Goal: Task Accomplishment & Management: Manage account settings

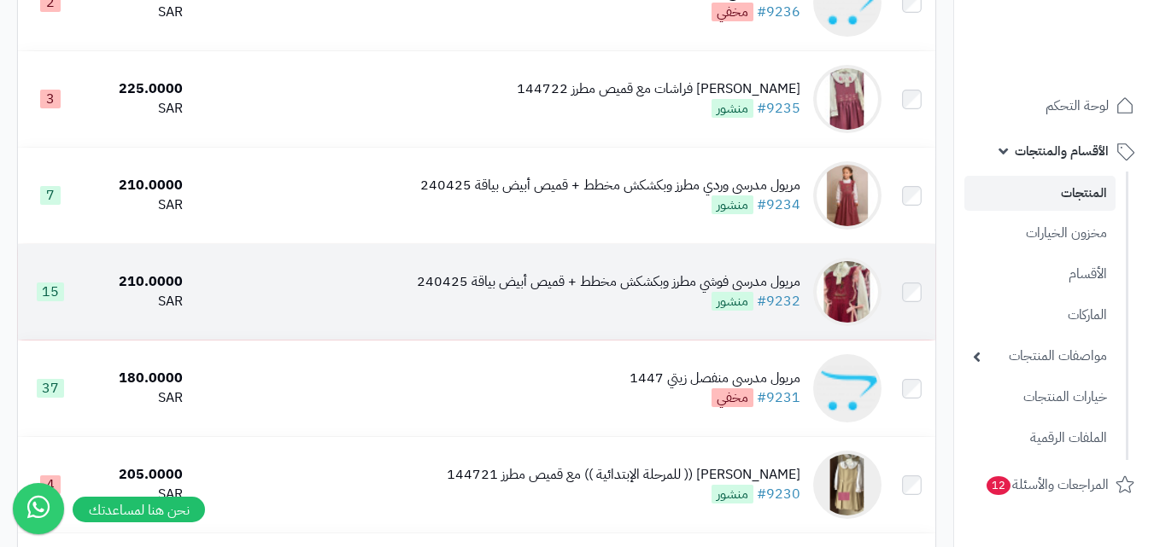
scroll to position [854, 0]
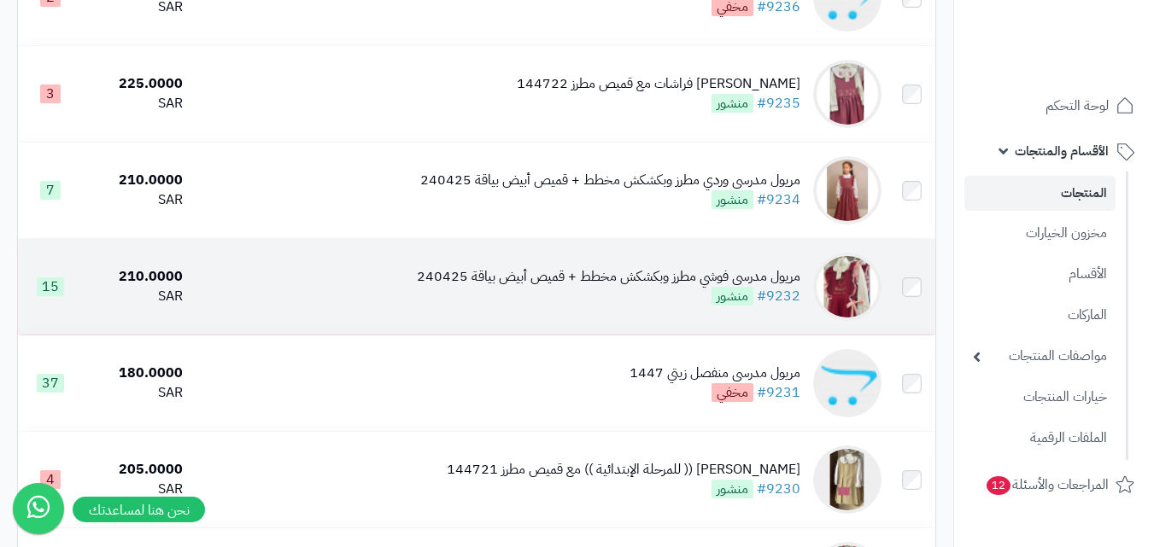
click at [839, 290] on img at bounding box center [847, 287] width 68 height 68
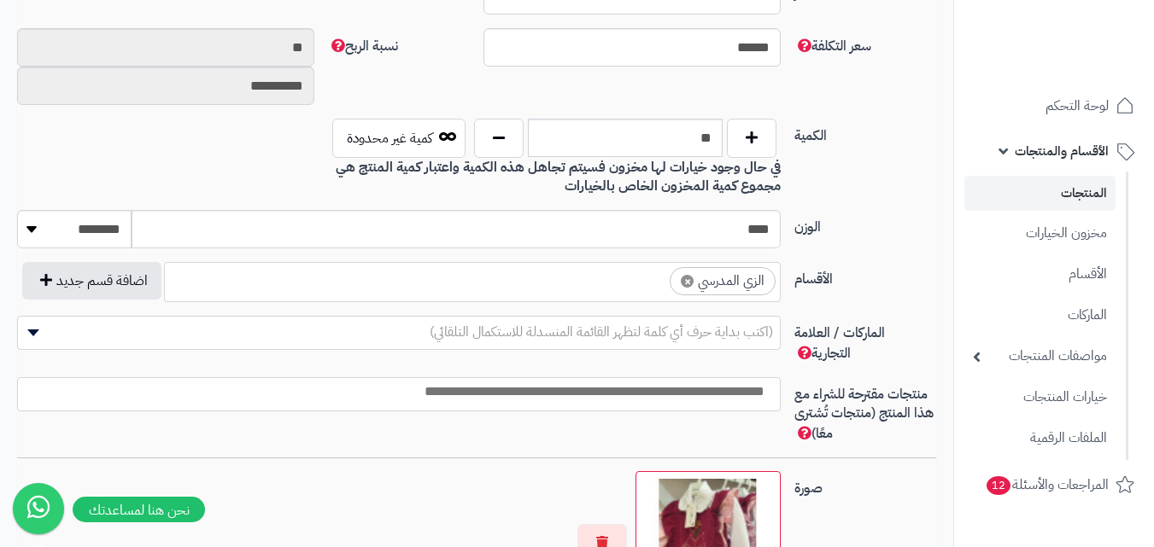
scroll to position [684, 0]
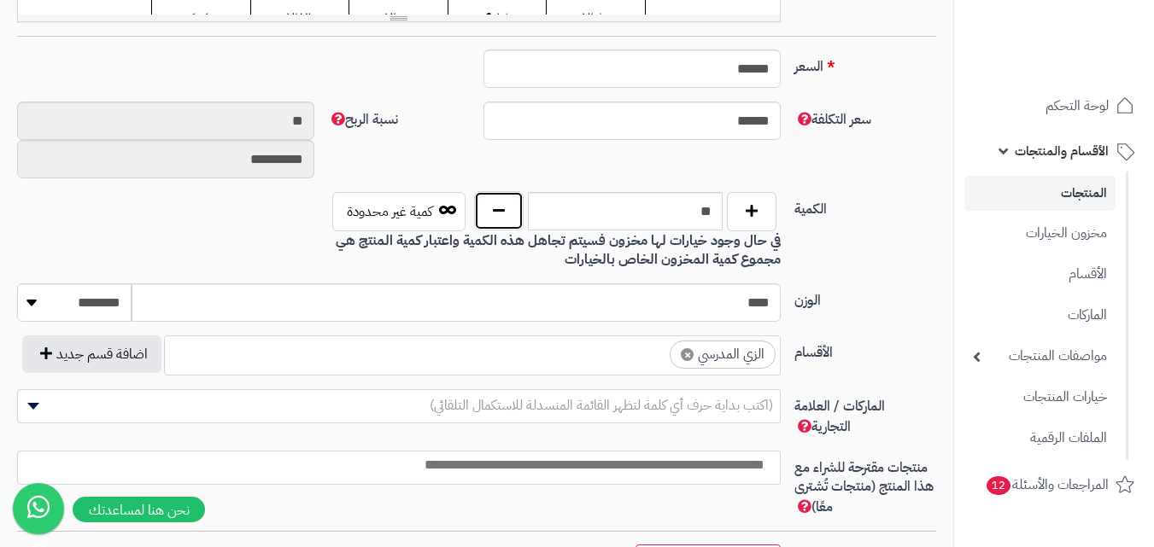
click at [495, 214] on button "button" at bounding box center [499, 210] width 50 height 39
type input "**"
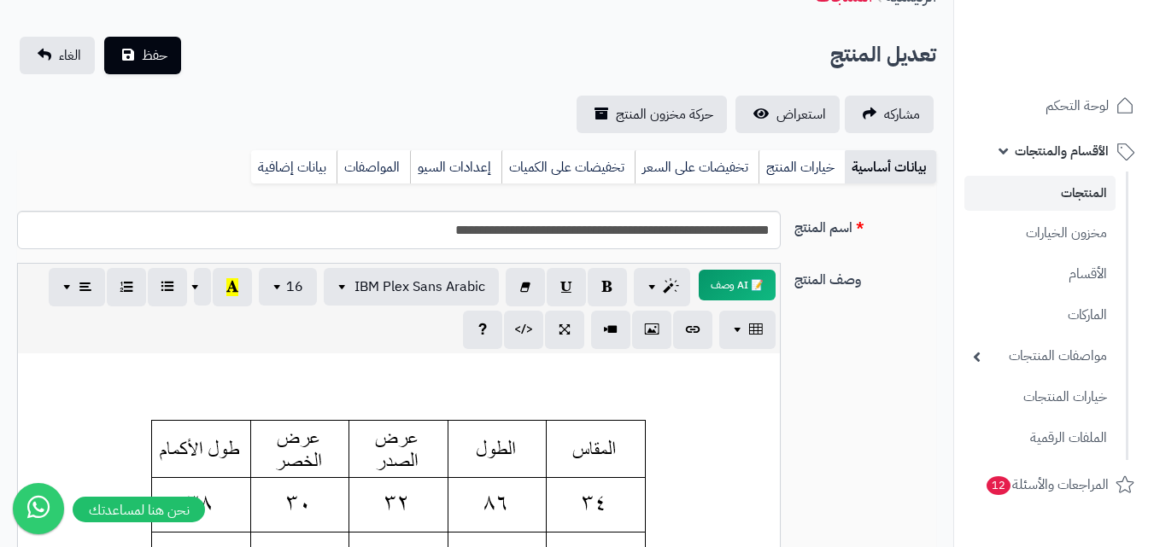
scroll to position [86, 0]
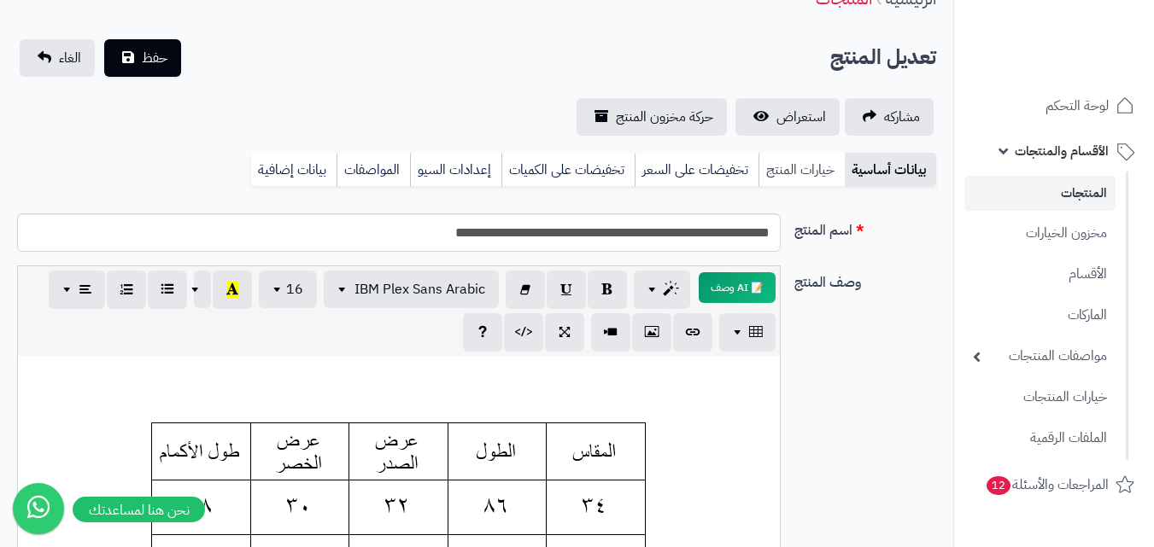
click at [775, 163] on link "خيارات المنتج" at bounding box center [801, 170] width 86 height 34
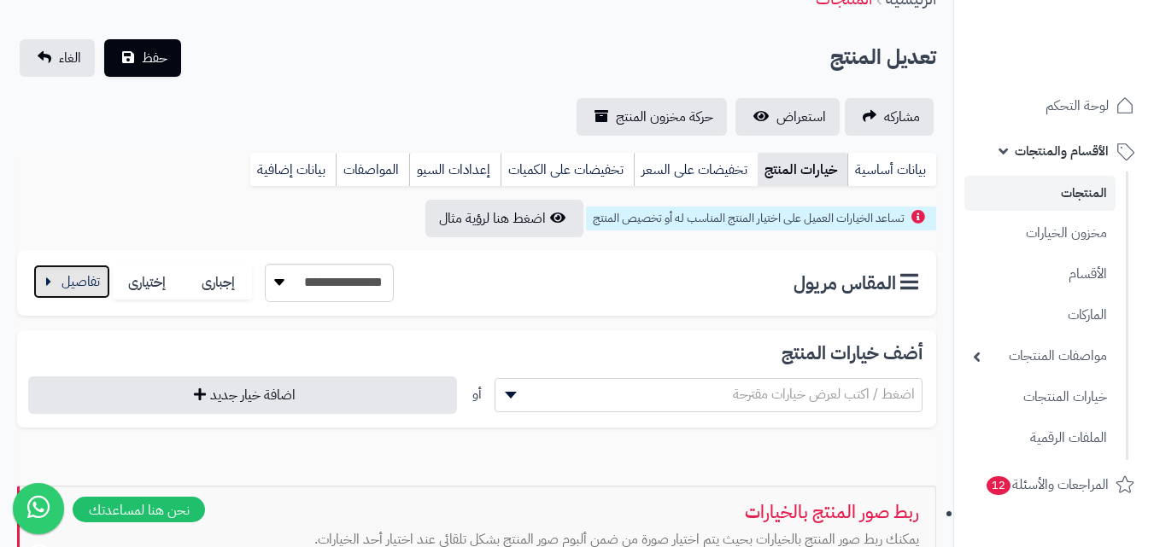
click at [81, 281] on button "button" at bounding box center [71, 282] width 77 height 34
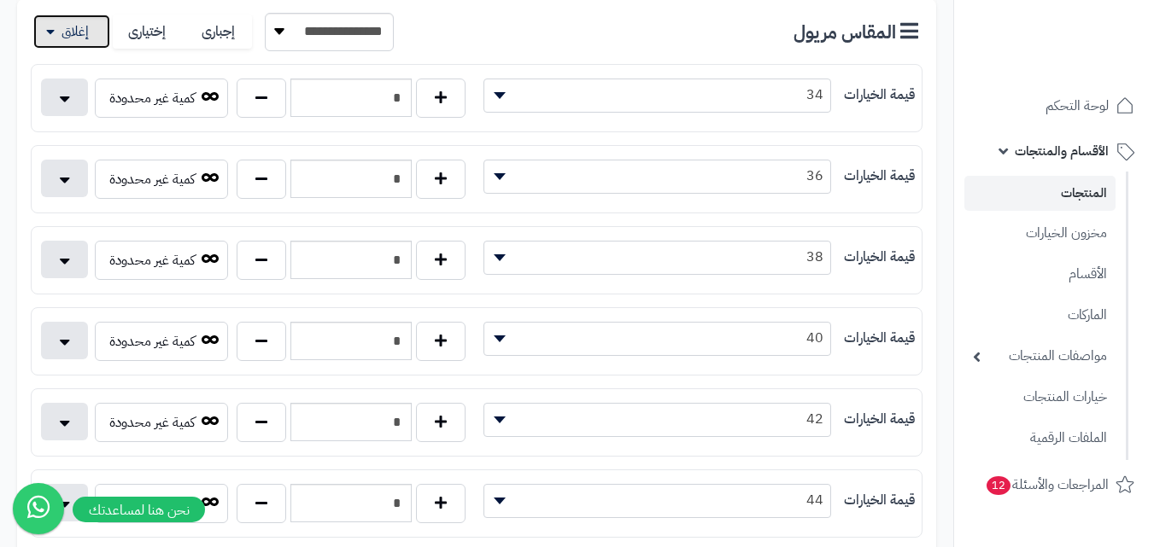
scroll to position [342, 0]
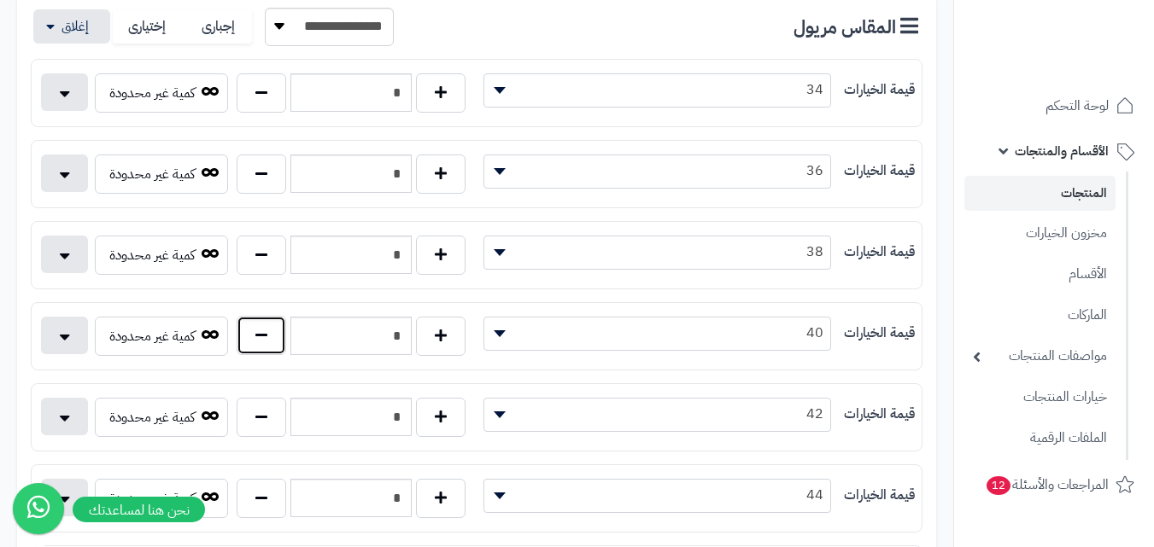
click at [248, 340] on button "button" at bounding box center [262, 335] width 50 height 39
type input "*"
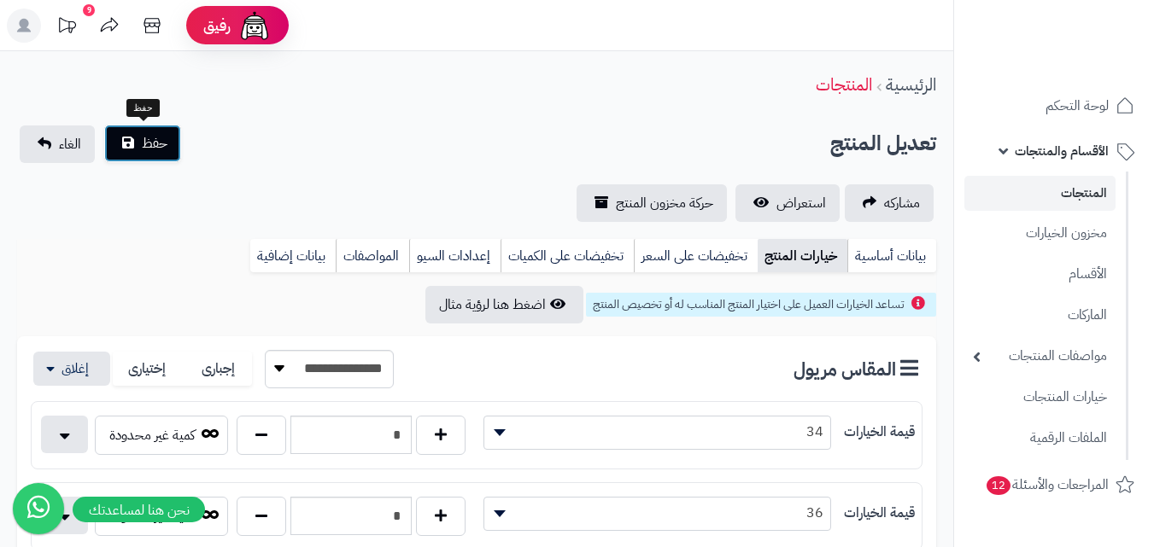
click at [138, 149] on button "حفظ" at bounding box center [142, 144] width 77 height 38
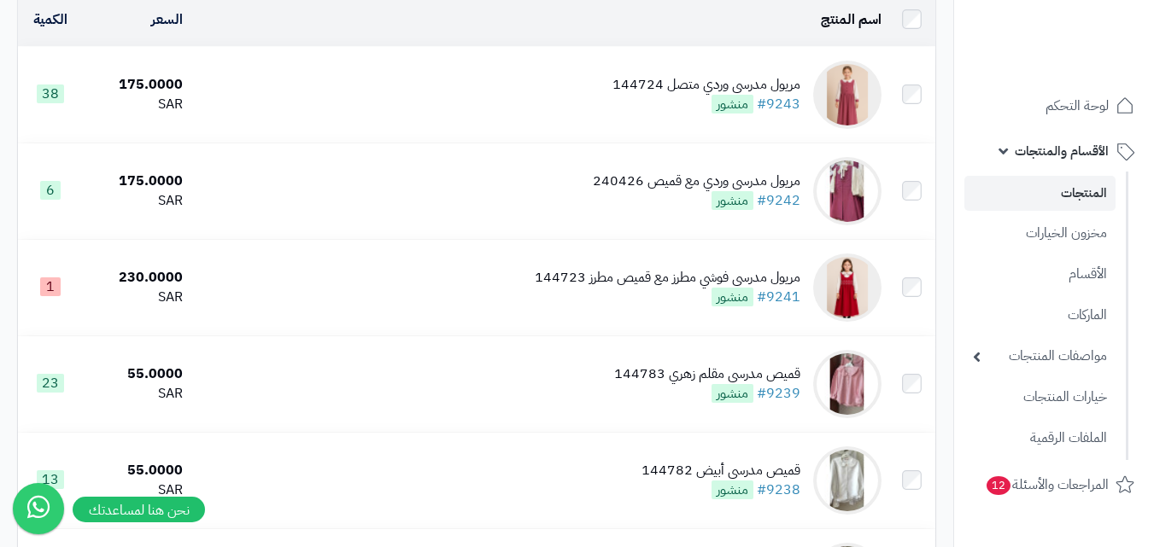
scroll to position [256, 0]
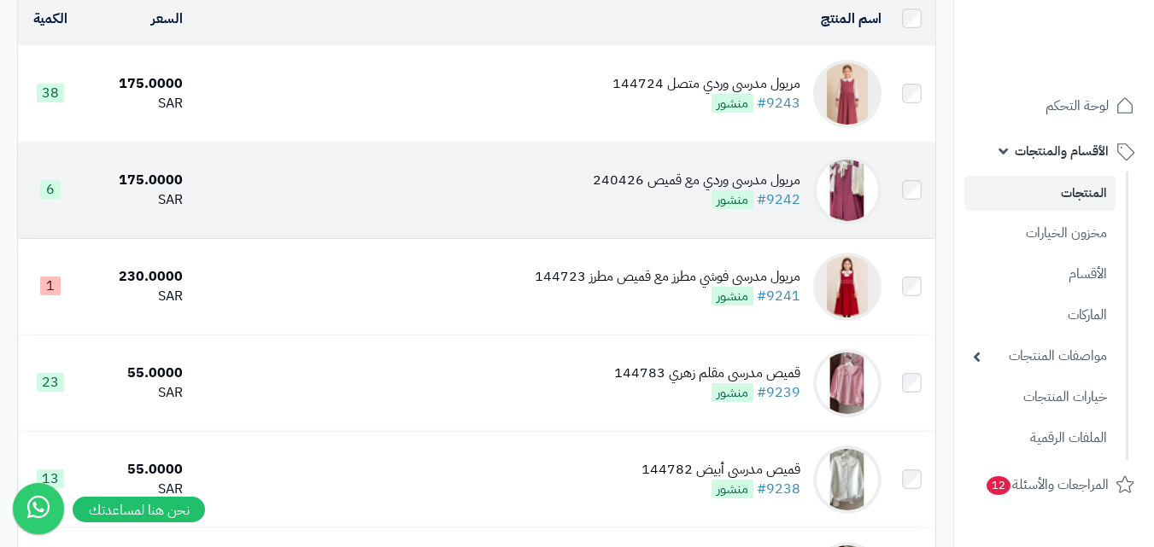
click at [835, 194] on img at bounding box center [847, 190] width 68 height 68
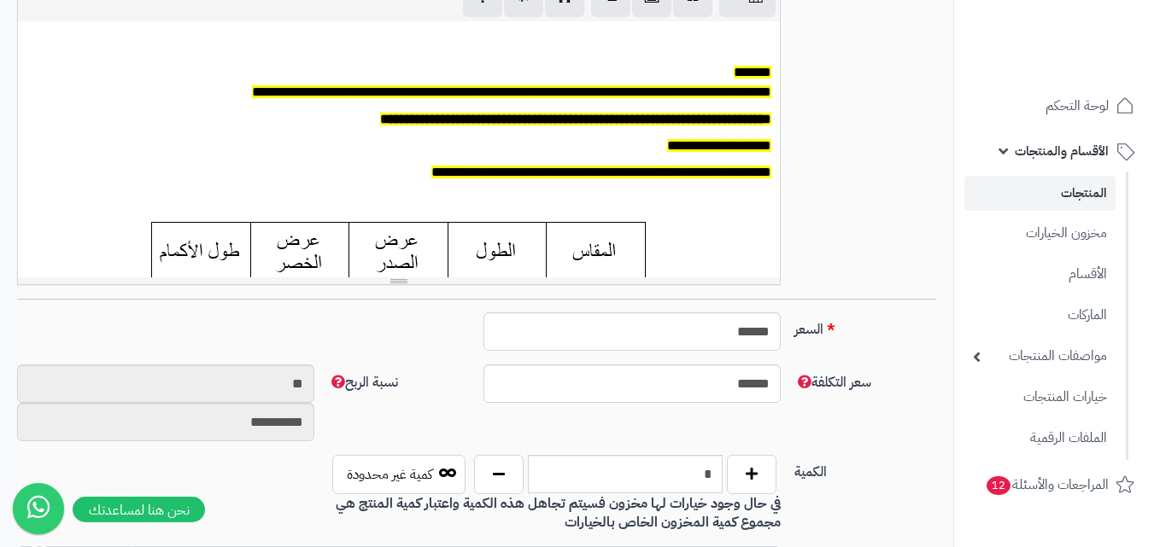
scroll to position [427, 0]
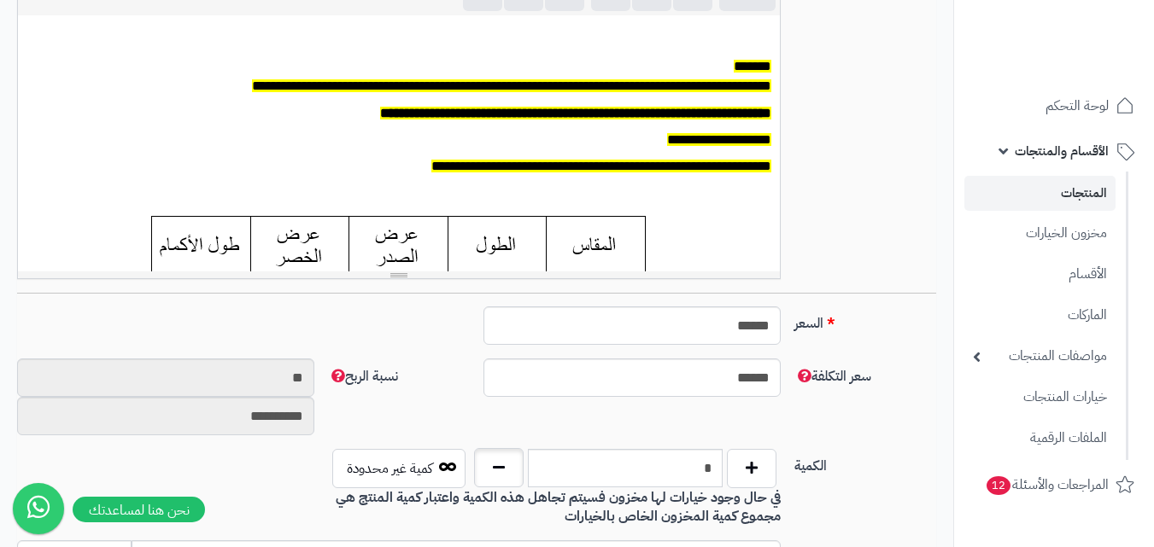
type input "*"
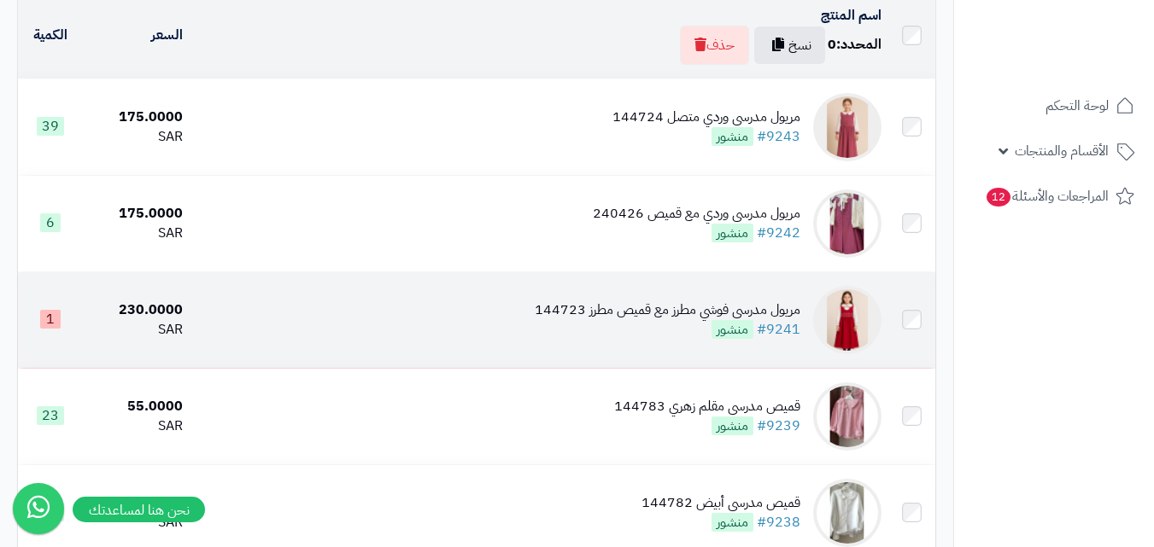
scroll to position [179, 0]
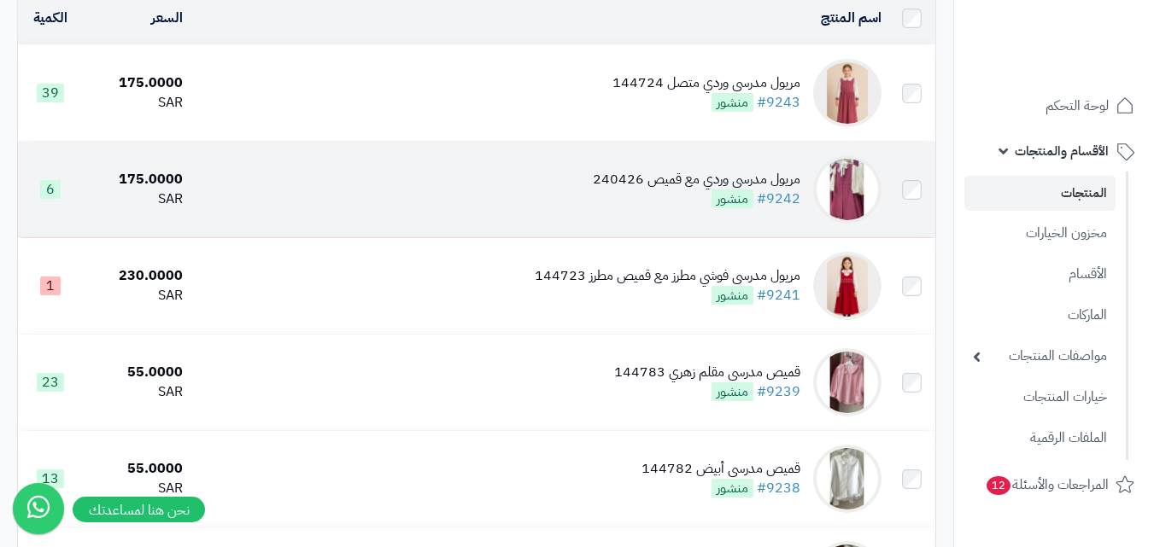
click at [854, 200] on img at bounding box center [847, 189] width 68 height 68
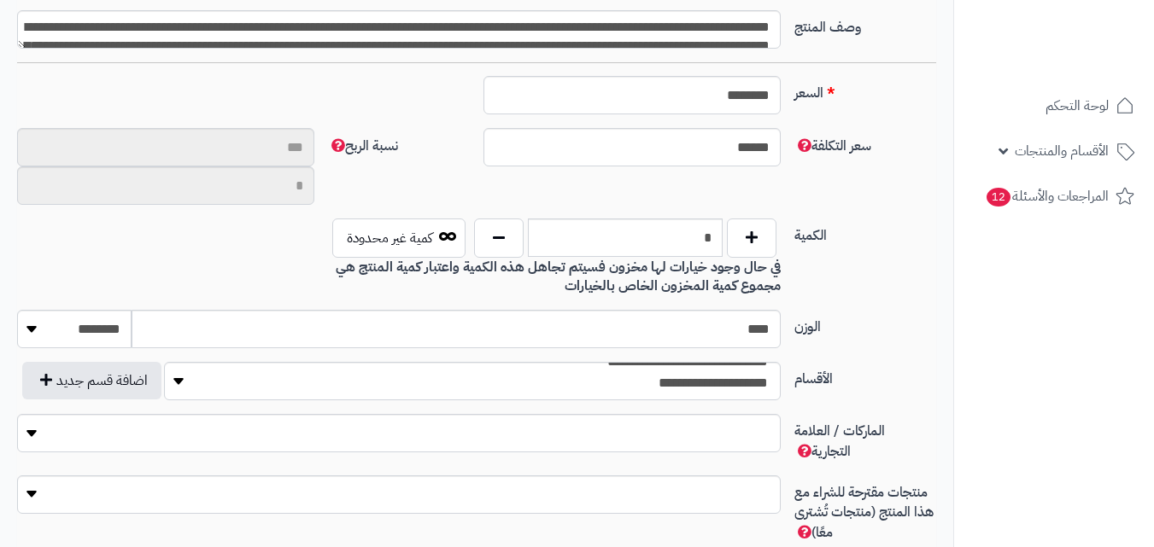
scroll to position [141, 0]
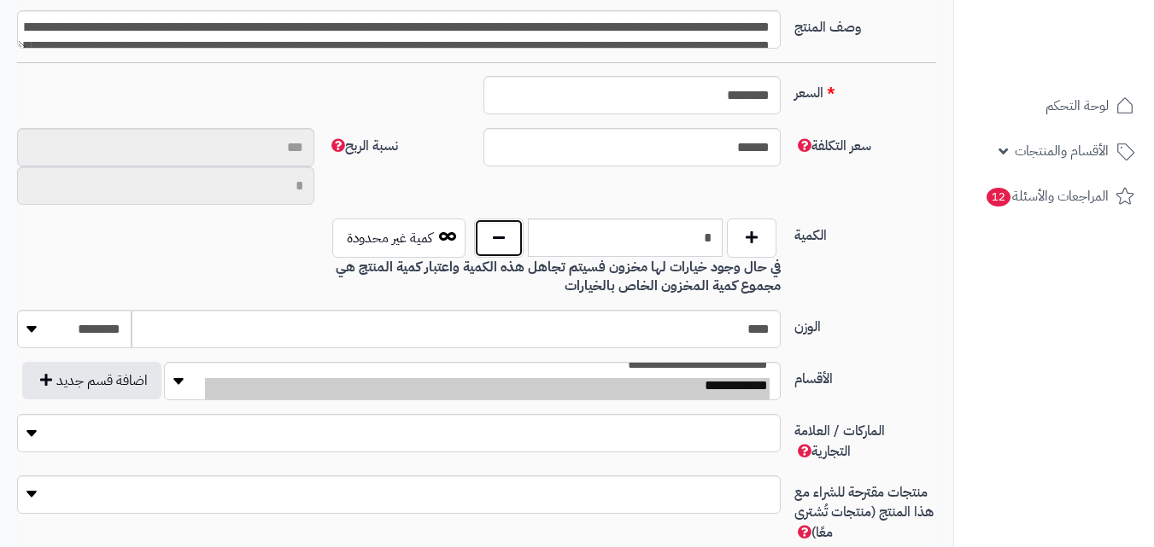
click at [489, 243] on button "button" at bounding box center [499, 238] width 50 height 39
type input "**"
type input "**********"
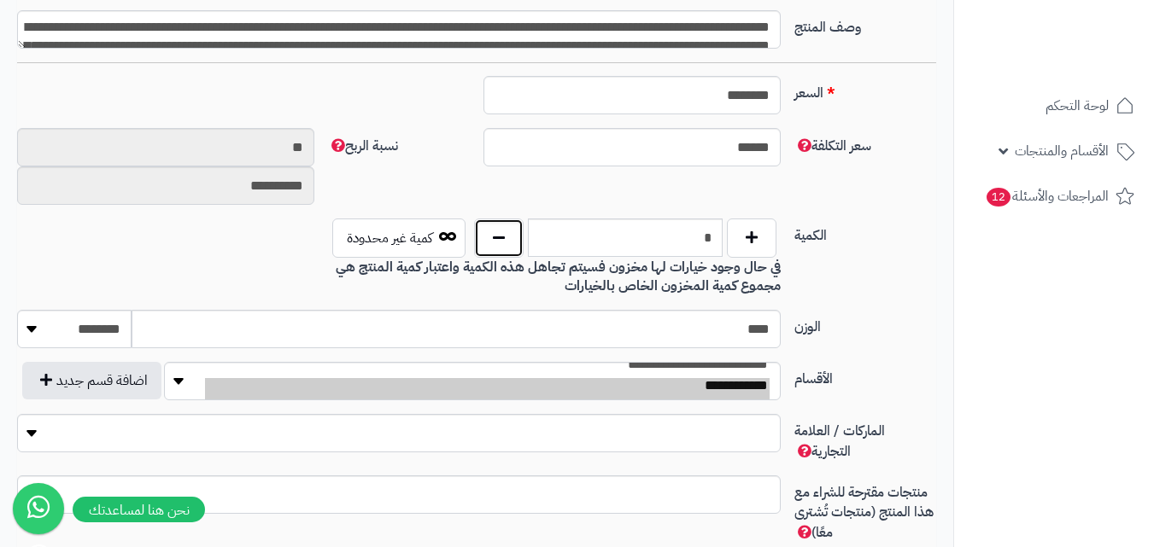
type input "******"
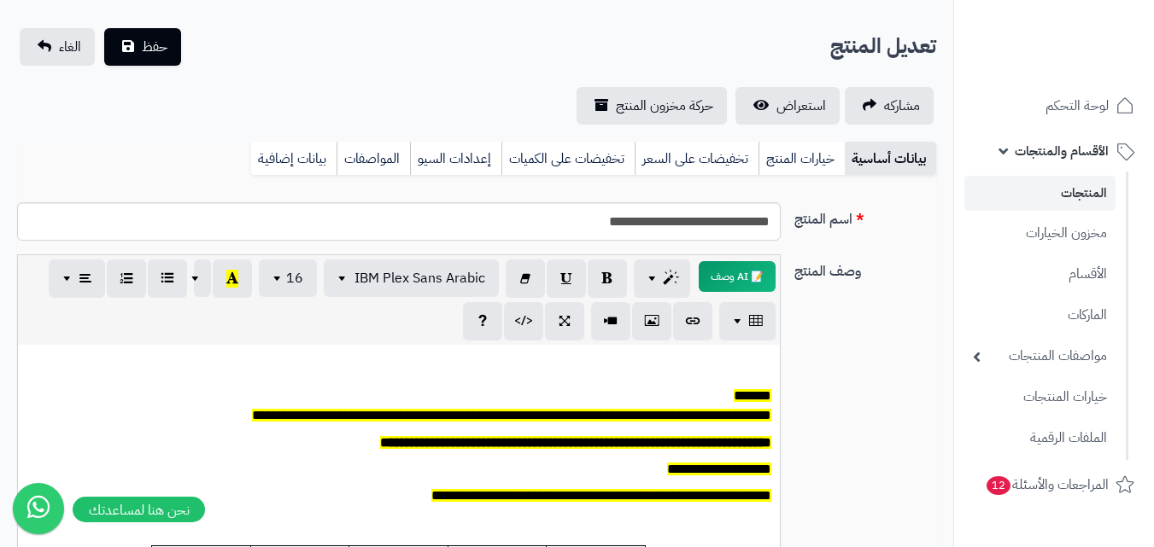
scroll to position [85, 0]
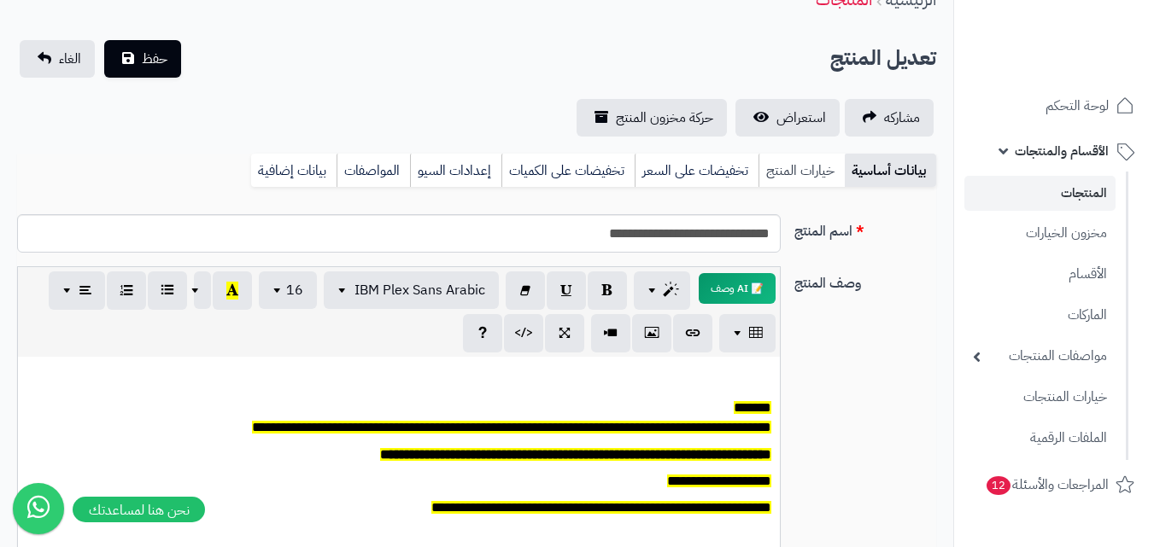
click at [822, 163] on link "خيارات المنتج" at bounding box center [801, 171] width 86 height 34
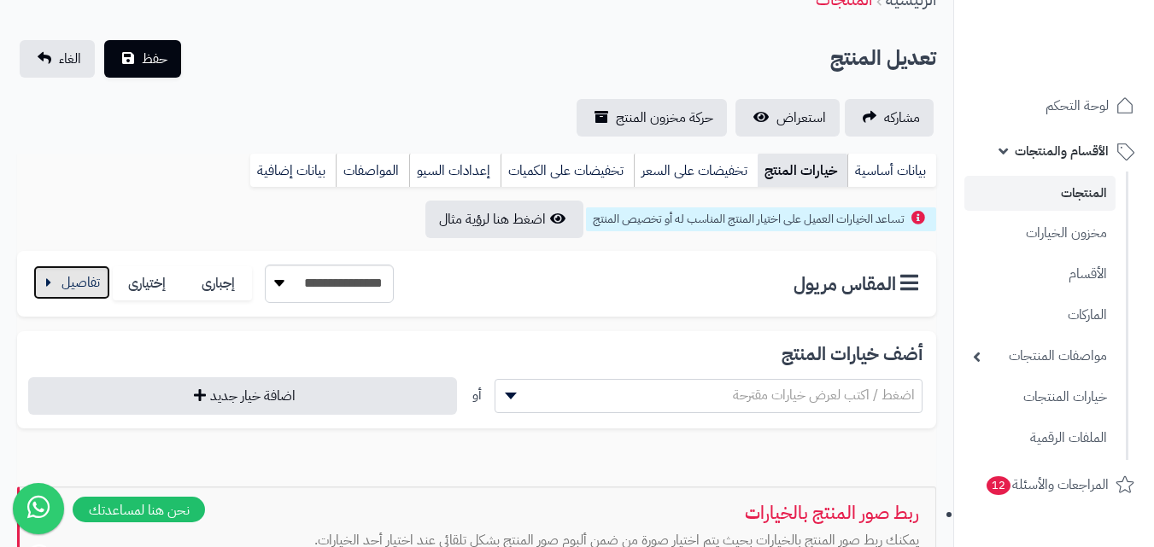
click at [80, 287] on button "button" at bounding box center [71, 283] width 77 height 34
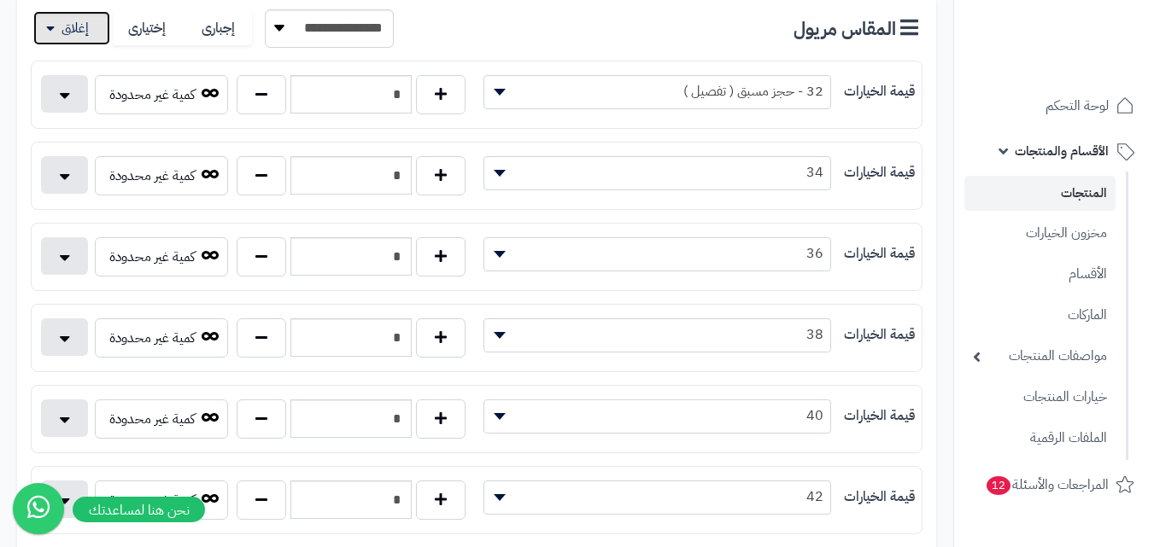
scroll to position [342, 0]
click at [275, 258] on button "button" at bounding box center [262, 255] width 50 height 39
type input "*"
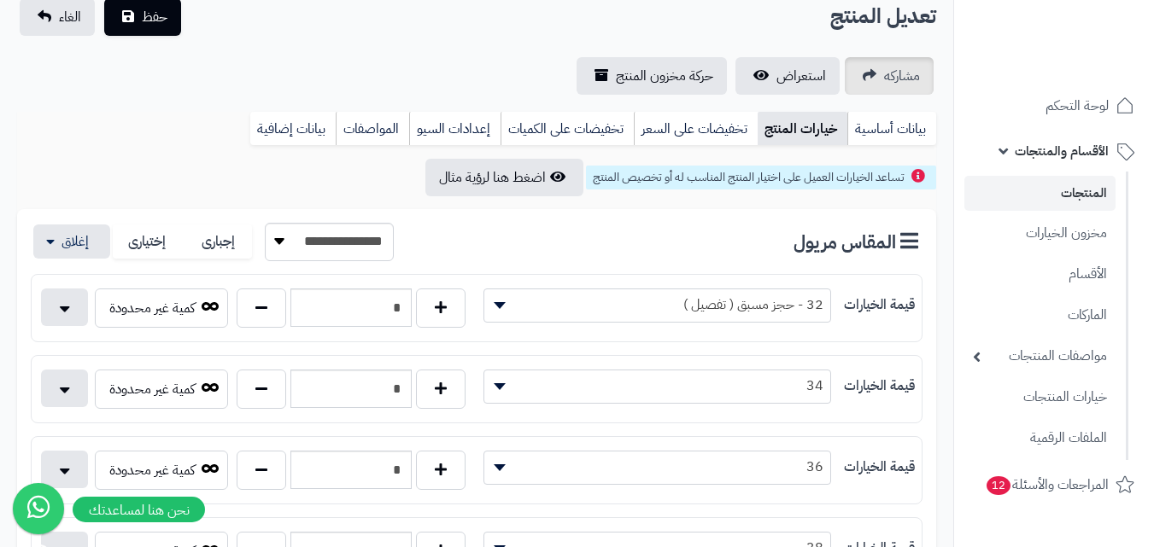
scroll to position [0, 0]
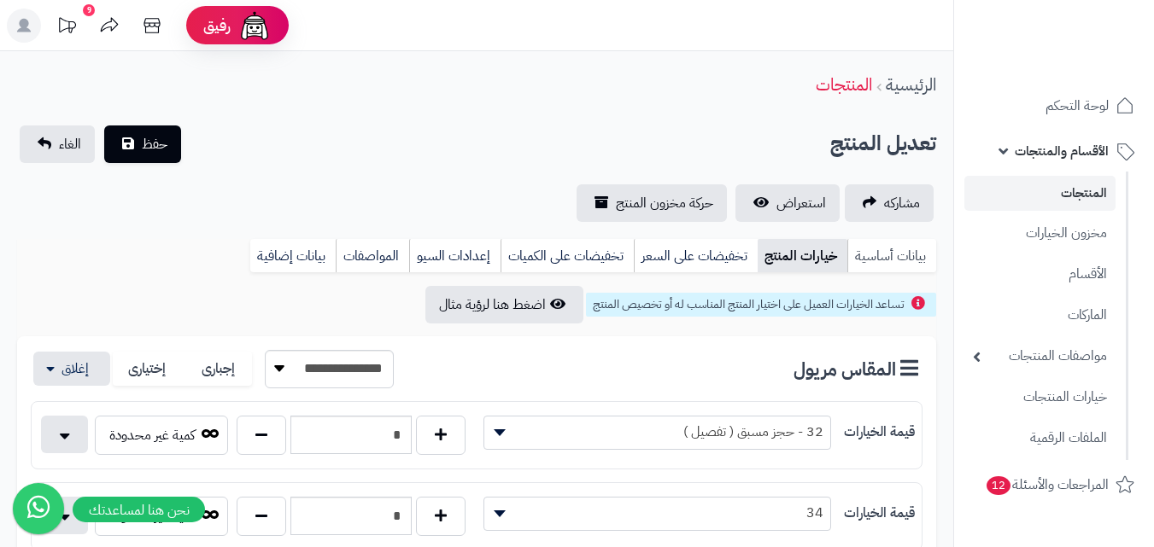
click at [896, 252] on link "بيانات أساسية" at bounding box center [891, 256] width 89 height 34
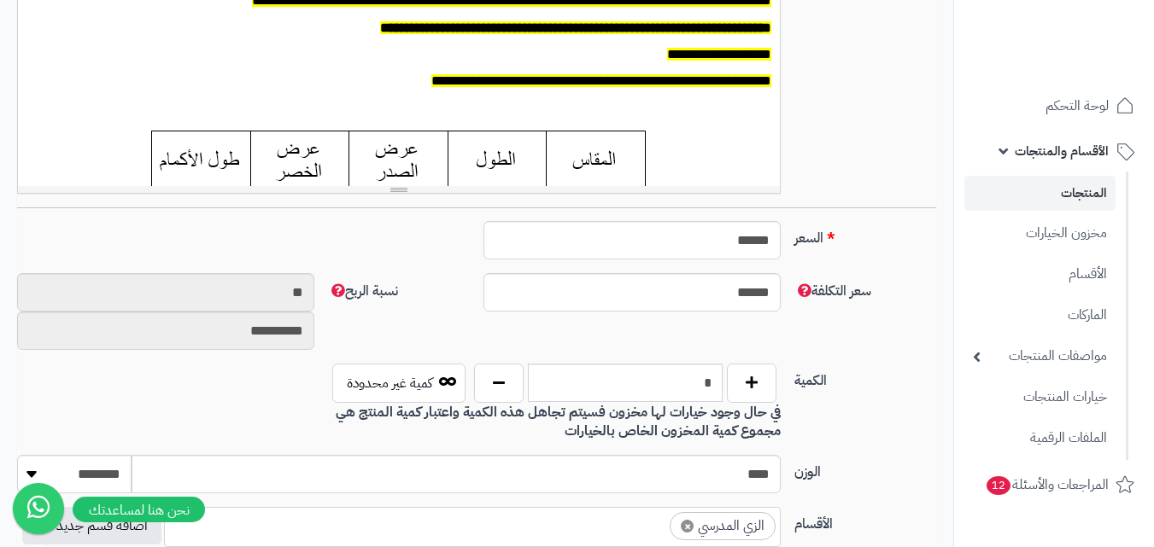
scroll to position [598, 0]
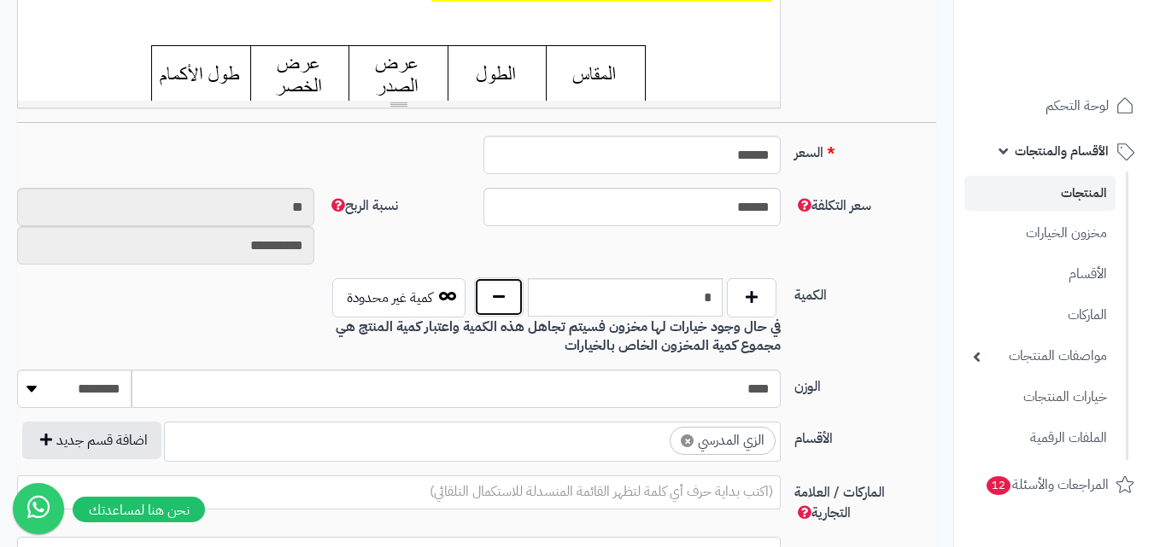
click at [484, 295] on button "button" at bounding box center [499, 297] width 50 height 39
type input "*"
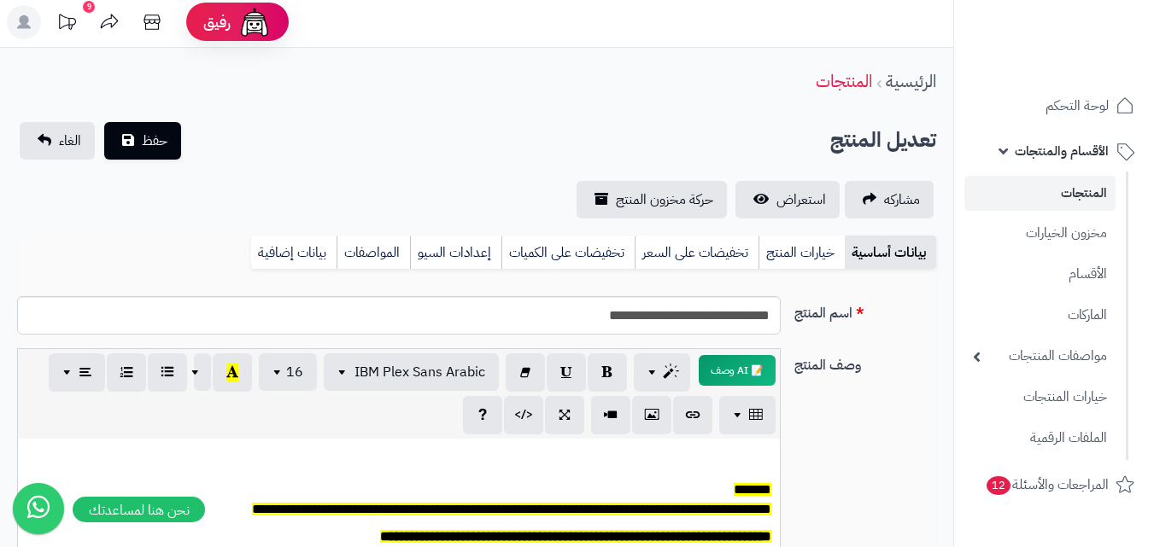
scroll to position [0, 0]
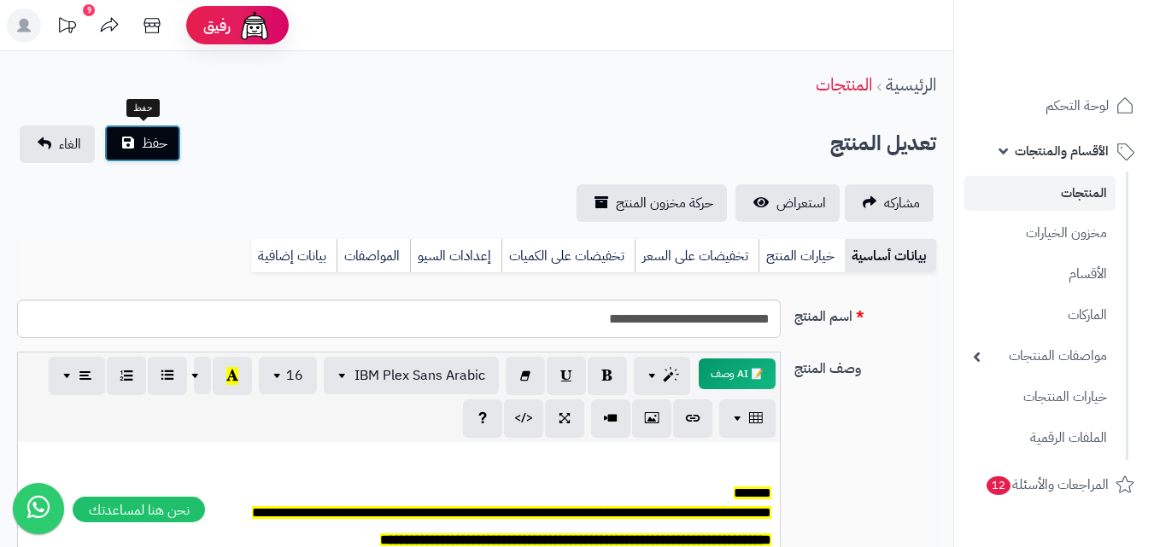
click at [129, 141] on button "حفظ" at bounding box center [142, 144] width 77 height 38
